Goal: Task Accomplishment & Management: Use online tool/utility

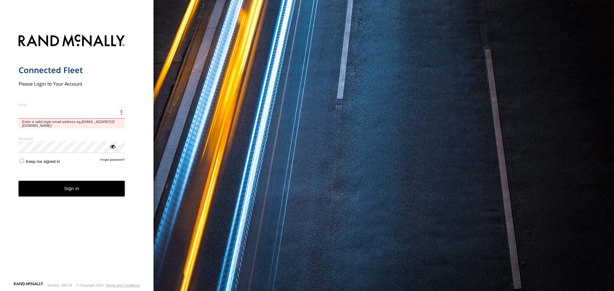
type input "**********"
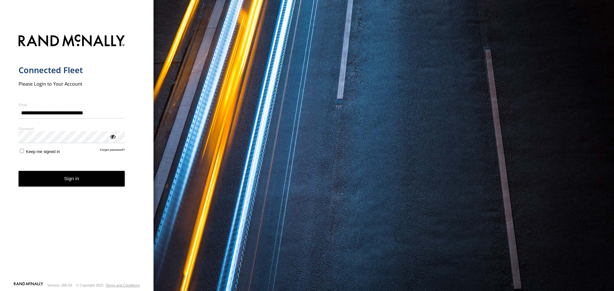
click at [83, 187] on button "Sign in" at bounding box center [72, 179] width 106 height 16
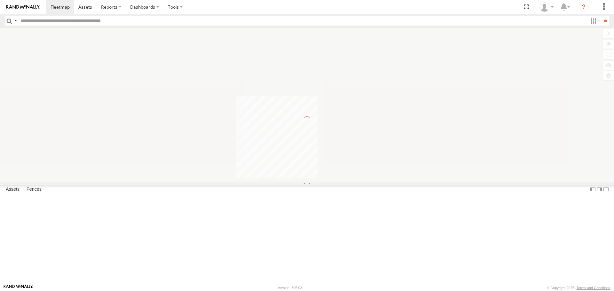
click at [14, 19] on label at bounding box center [15, 20] width 5 height 9
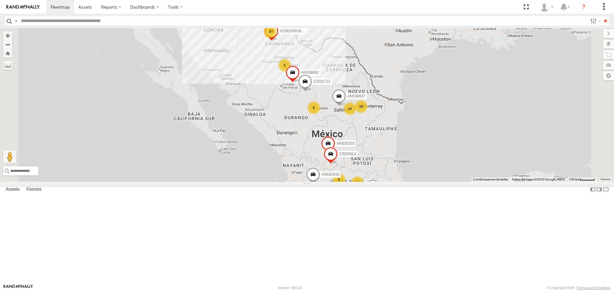
click at [0, 0] on span "Asset Label" at bounding box center [0, 0] width 0 height 0
click at [52, 20] on input "text" at bounding box center [302, 20] width 569 height 9
click at [601, 16] on input "**" at bounding box center [604, 20] width 7 height 9
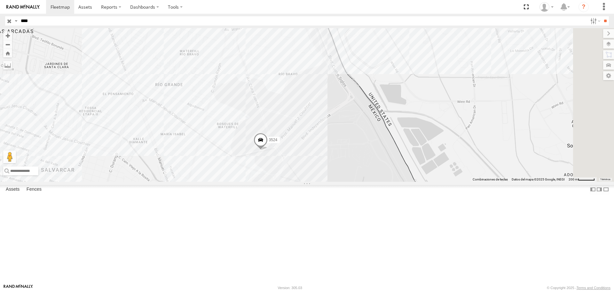
click at [76, 23] on input "****" at bounding box center [302, 20] width 569 height 9
click at [601, 16] on input "**" at bounding box center [604, 20] width 7 height 9
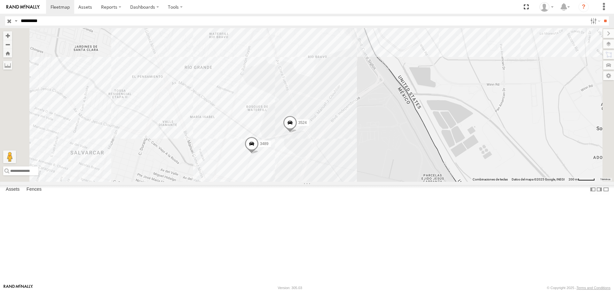
click at [478, 143] on div "3489 3524" at bounding box center [307, 104] width 614 height 153
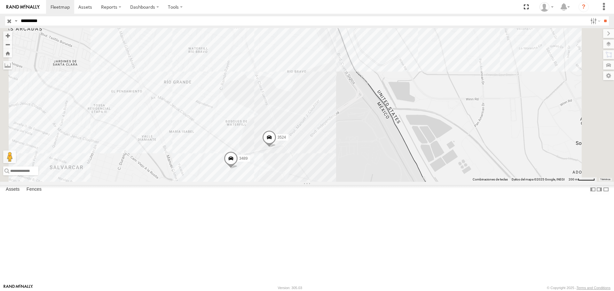
click at [93, 20] on input "*********" at bounding box center [302, 20] width 569 height 9
click at [601, 16] on input "**" at bounding box center [604, 20] width 7 height 9
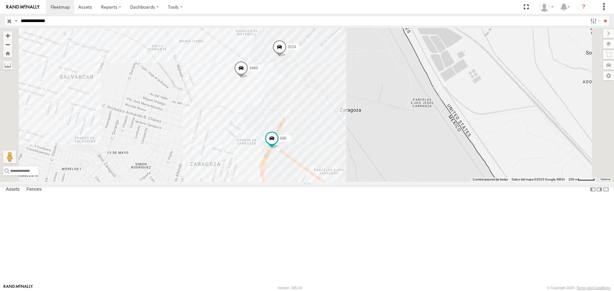
drag, startPoint x: 443, startPoint y: 153, endPoint x: 426, endPoint y: 163, distance: 19.2
click at [426, 163] on div "688 3489 3524" at bounding box center [307, 104] width 614 height 153
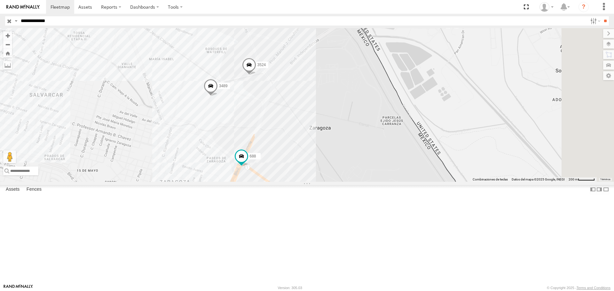
drag, startPoint x: 439, startPoint y: 159, endPoint x: 428, endPoint y: 174, distance: 18.7
click at [428, 174] on div "688 3489 3524" at bounding box center [307, 104] width 614 height 153
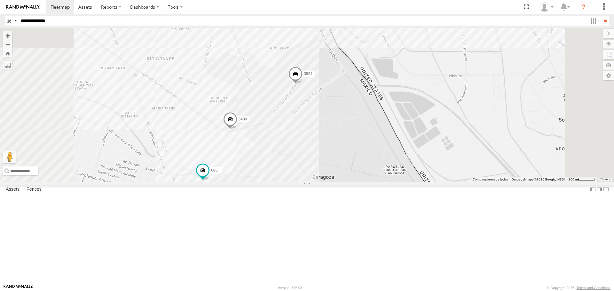
click at [84, 22] on input "**********" at bounding box center [302, 20] width 569 height 9
type input "**********"
click at [601, 16] on input "**" at bounding box center [604, 20] width 7 height 9
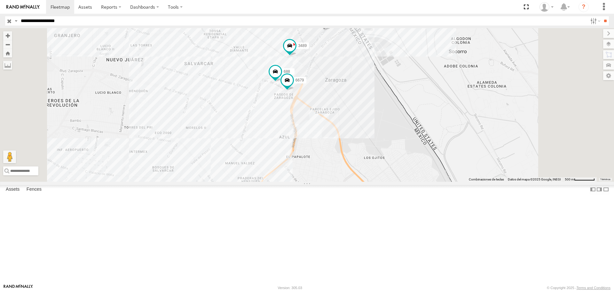
drag, startPoint x: 457, startPoint y: 154, endPoint x: 429, endPoint y: 173, distance: 33.8
click at [429, 173] on div "688 3489 3524 6679" at bounding box center [307, 104] width 614 height 153
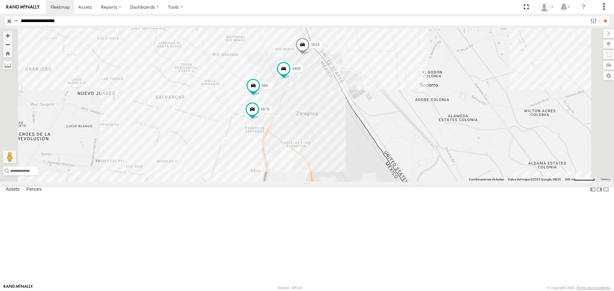
drag, startPoint x: 426, startPoint y: 74, endPoint x: 423, endPoint y: 91, distance: 17.8
click at [423, 91] on div "688 3489 3524 6679" at bounding box center [307, 104] width 614 height 153
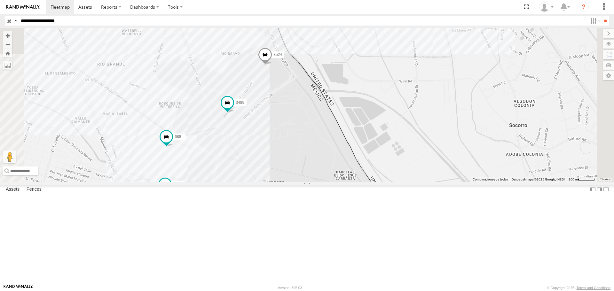
drag, startPoint x: 418, startPoint y: 121, endPoint x: 405, endPoint y: 137, distance: 19.8
click at [405, 137] on div "688 3489 3524 6679" at bounding box center [307, 104] width 614 height 153
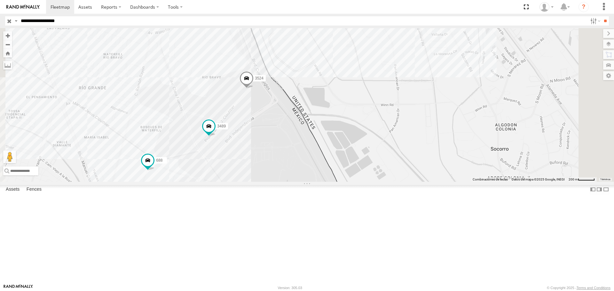
drag, startPoint x: 416, startPoint y: 127, endPoint x: 409, endPoint y: 138, distance: 13.4
click at [409, 138] on div "688 3489 3524 6679" at bounding box center [307, 104] width 614 height 153
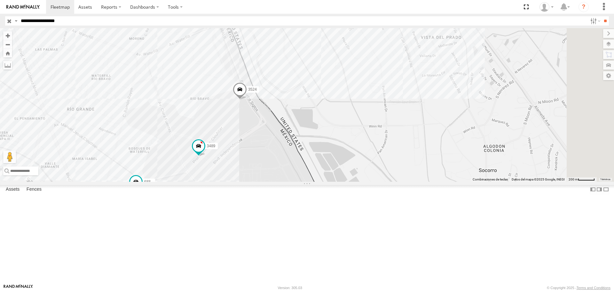
click at [288, 182] on div "688 3489 3524 6679" at bounding box center [307, 104] width 614 height 153
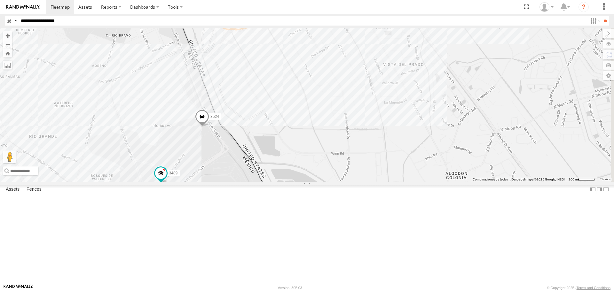
drag, startPoint x: 299, startPoint y: 215, endPoint x: 318, endPoint y: 206, distance: 21.0
click at [318, 182] on div "688 3489 3524 6679" at bounding box center [307, 104] width 614 height 153
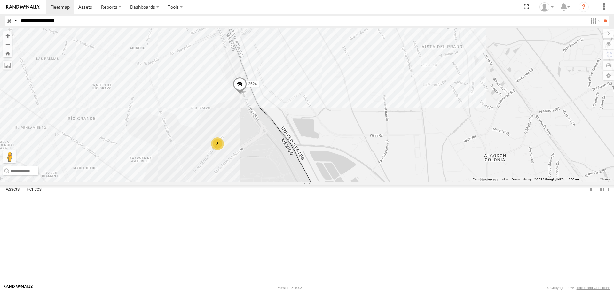
drag, startPoint x: 347, startPoint y: 198, endPoint x: 402, endPoint y: 141, distance: 79.4
click at [402, 141] on div "3524 3" at bounding box center [307, 104] width 614 height 153
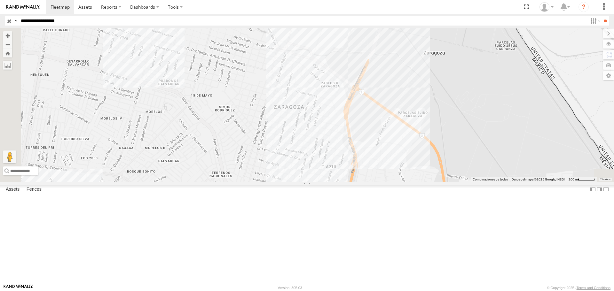
drag, startPoint x: 437, startPoint y: 133, endPoint x: 379, endPoint y: 182, distance: 76.9
click at [381, 182] on div "3524 3" at bounding box center [307, 104] width 614 height 153
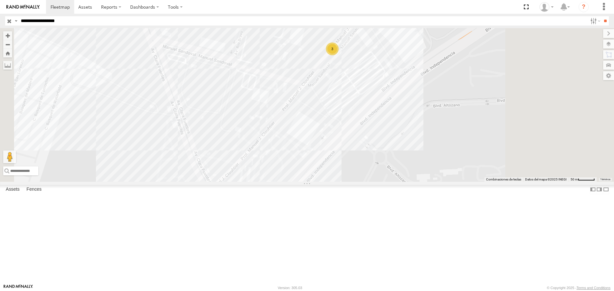
drag, startPoint x: 424, startPoint y: 92, endPoint x: 359, endPoint y: 108, distance: 67.0
click at [353, 119] on div "3524 3" at bounding box center [307, 104] width 614 height 153
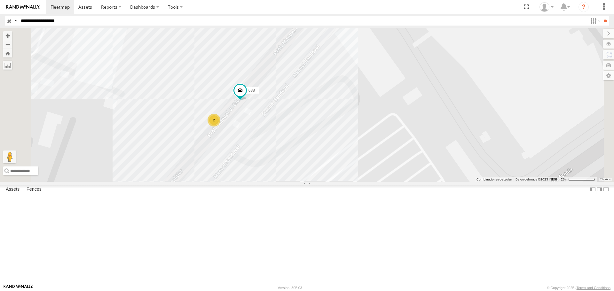
drag, startPoint x: 364, startPoint y: 115, endPoint x: 320, endPoint y: 143, distance: 51.4
click at [368, 107] on div "3524 688 2" at bounding box center [307, 104] width 614 height 153
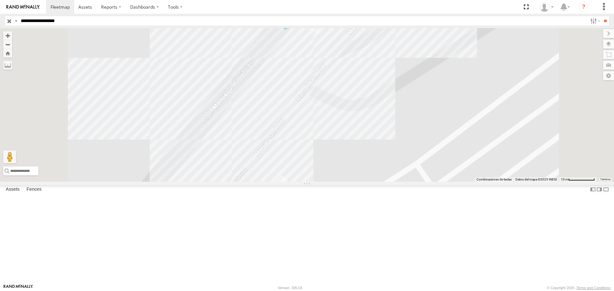
drag, startPoint x: 369, startPoint y: 93, endPoint x: 326, endPoint y: 164, distance: 82.6
click at [326, 164] on div "3524 688 3489 6679" at bounding box center [307, 104] width 614 height 153
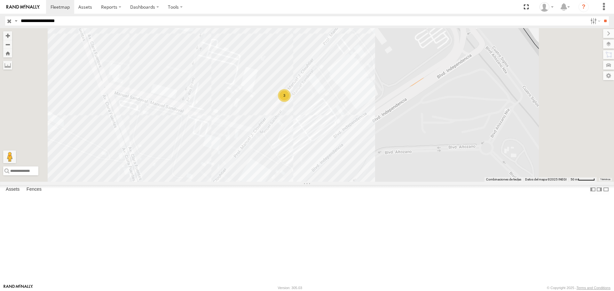
drag, startPoint x: 410, startPoint y: 160, endPoint x: 394, endPoint y: 192, distance: 36.0
click at [394, 182] on div "3524 3" at bounding box center [307, 104] width 614 height 153
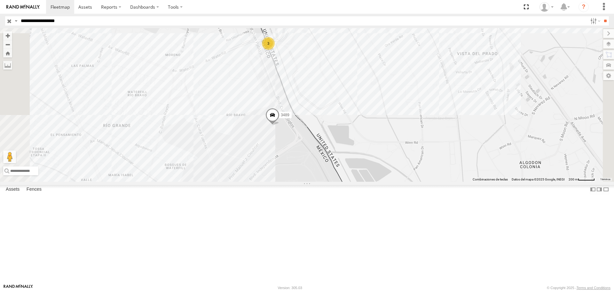
drag, startPoint x: 406, startPoint y: 131, endPoint x: 392, endPoint y: 133, distance: 14.2
click at [392, 133] on div "3489 3" at bounding box center [307, 104] width 614 height 153
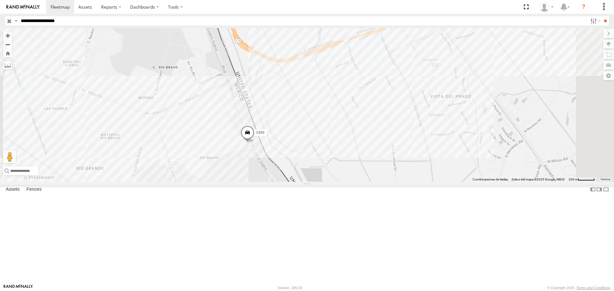
drag, startPoint x: 414, startPoint y: 130, endPoint x: 386, endPoint y: 141, distance: 30.2
click at [386, 141] on div "3489 6679 2" at bounding box center [307, 104] width 614 height 153
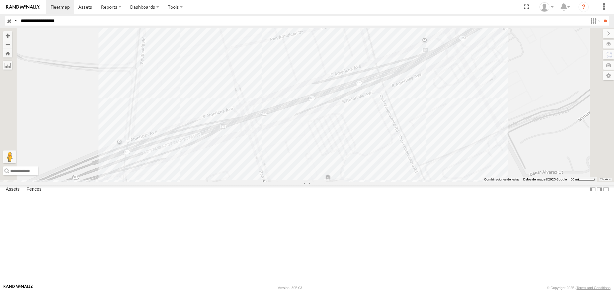
drag, startPoint x: 386, startPoint y: 83, endPoint x: 410, endPoint y: 91, distance: 25.4
click at [410, 91] on div "3489 6679 688 3524" at bounding box center [307, 104] width 614 height 153
